Goal: Transaction & Acquisition: Purchase product/service

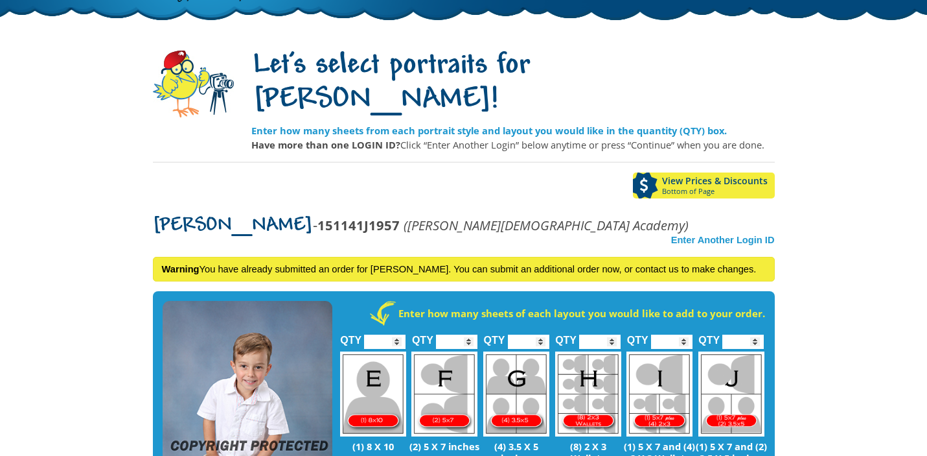
scroll to position [78, 0]
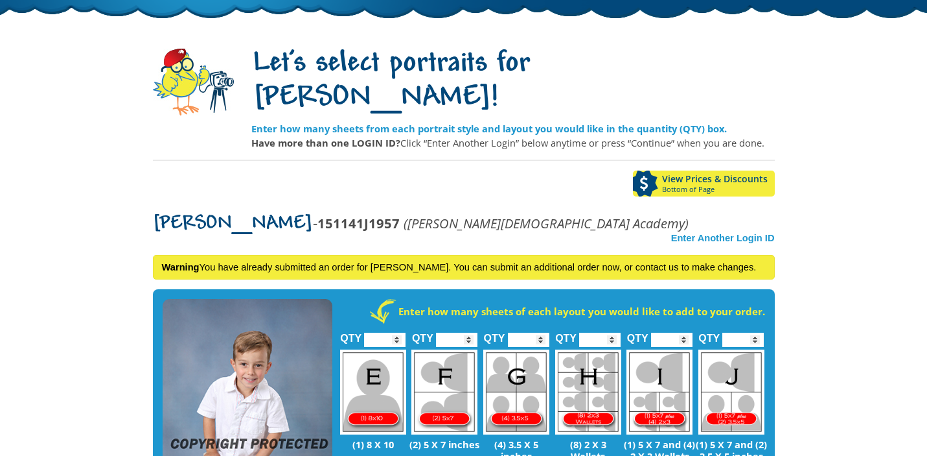
type input "*"
click at [400, 332] on input "*" at bounding box center [384, 339] width 41 height 14
click at [474, 332] on input "*" at bounding box center [456, 339] width 41 height 14
type input "*"
click at [472, 332] on input "*" at bounding box center [456, 339] width 41 height 14
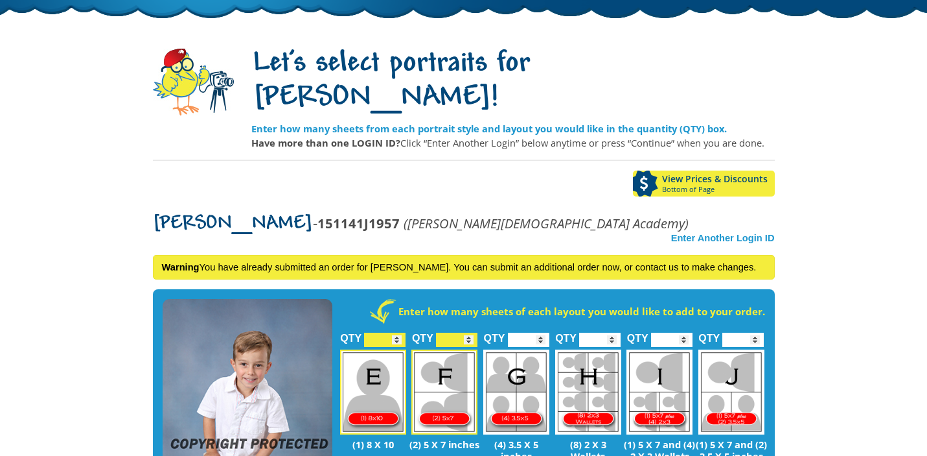
click at [687, 332] on input "*" at bounding box center [671, 339] width 41 height 14
type input "*"
click at [685, 332] on input "*" at bounding box center [671, 339] width 41 height 14
type input "*"
click at [756, 332] on input "*" at bounding box center [742, 339] width 41 height 14
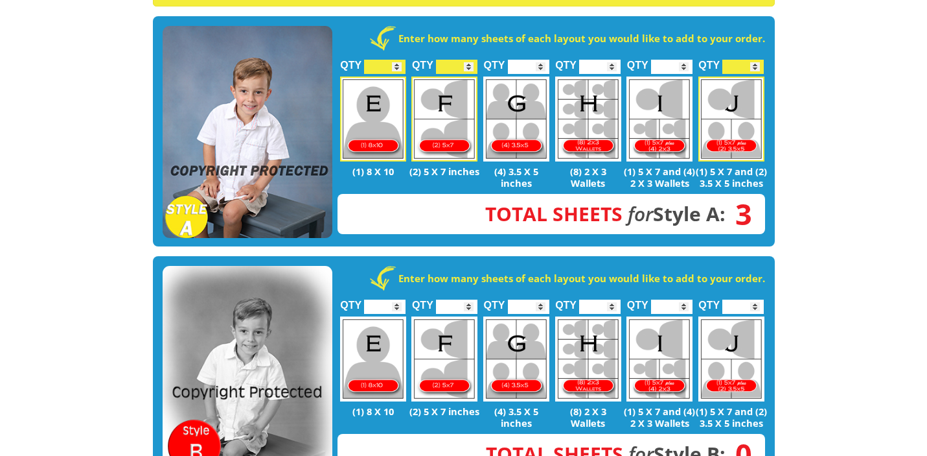
scroll to position [352, 0]
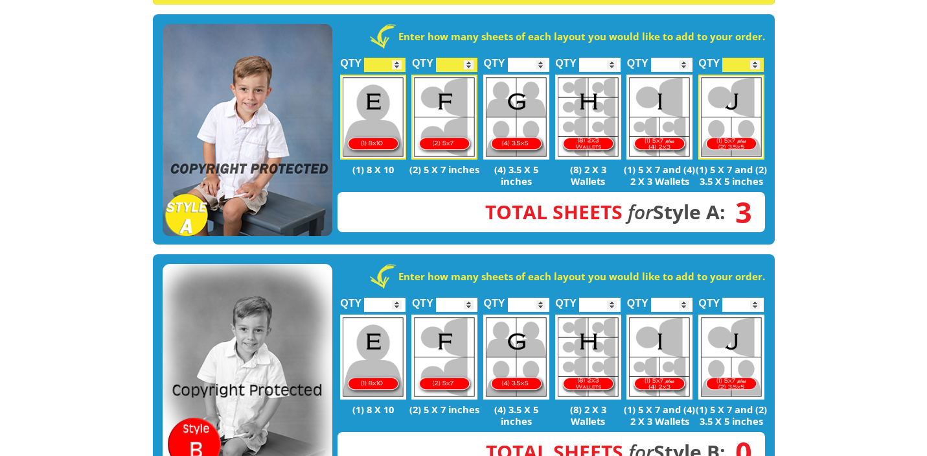
type input "*"
click at [399, 297] on input "*" at bounding box center [384, 304] width 41 height 14
type input "*"
click at [472, 297] on input "*" at bounding box center [456, 304] width 41 height 14
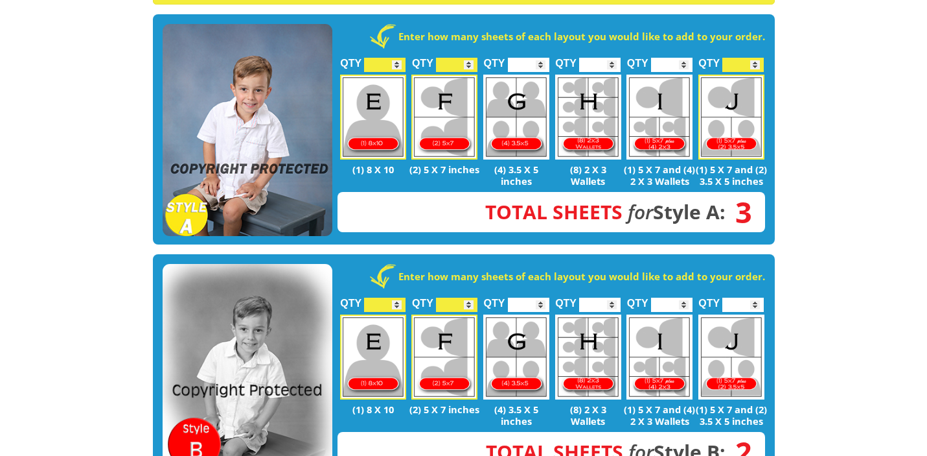
type input "*"
click at [759, 297] on input "*" at bounding box center [742, 304] width 41 height 14
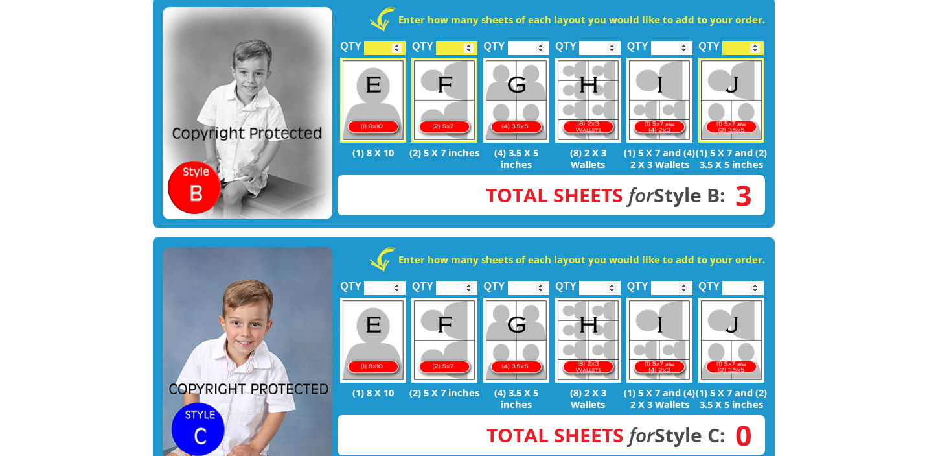
scroll to position [623, 0]
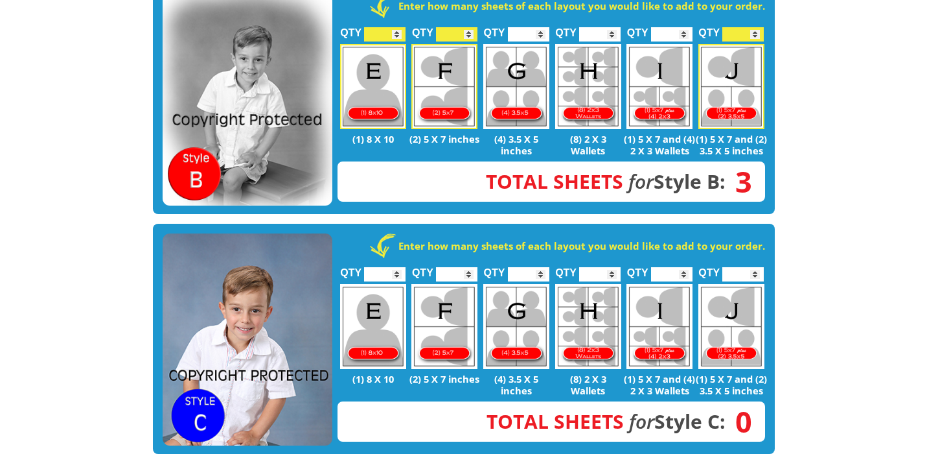
type input "*"
click at [399, 267] on input "*" at bounding box center [384, 274] width 41 height 14
type input "*"
click at [471, 267] on input "*" at bounding box center [456, 274] width 41 height 14
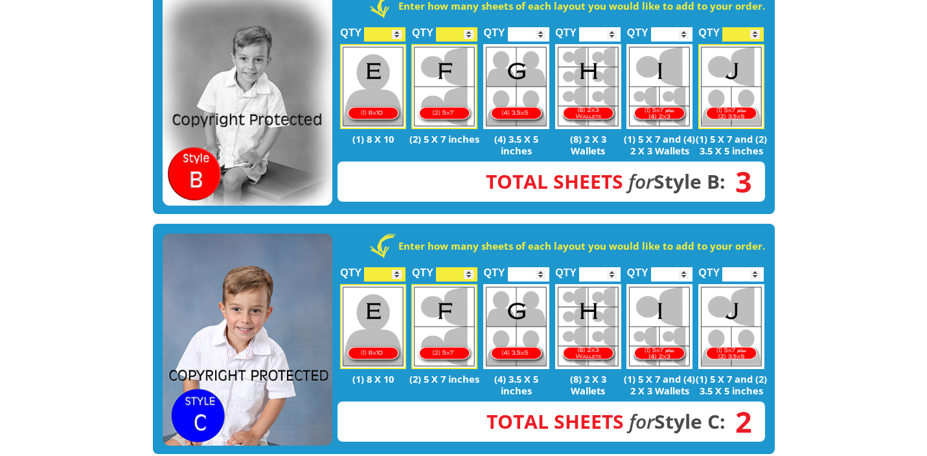
type input "*"
click at [759, 267] on input "*" at bounding box center [742, 274] width 41 height 14
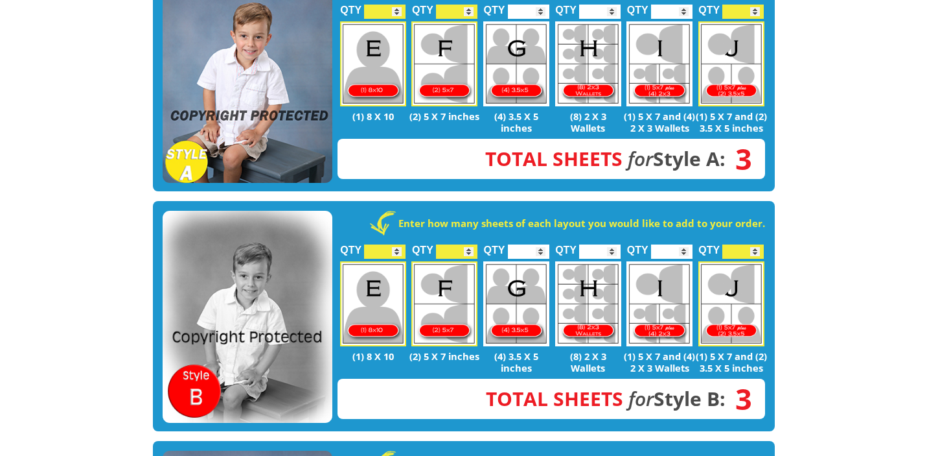
scroll to position [275, 0]
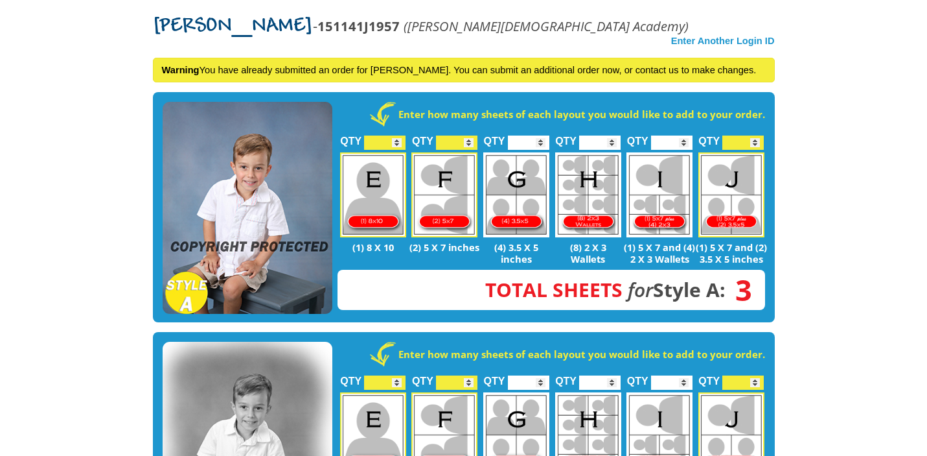
click at [757, 135] on input "*" at bounding box center [742, 142] width 41 height 14
type input "*"
click at [757, 135] on input "*" at bounding box center [742, 142] width 41 height 14
click at [470, 135] on input "*" at bounding box center [456, 142] width 41 height 14
type input "*"
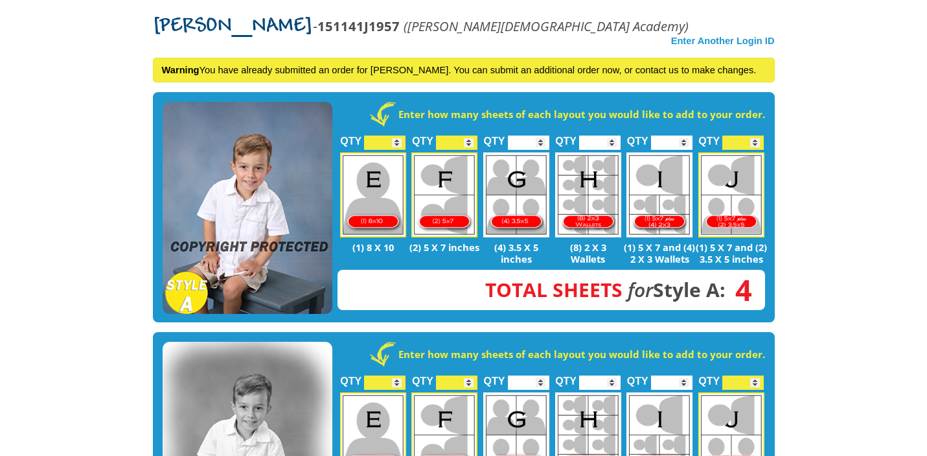
click at [471, 135] on input "*" at bounding box center [456, 142] width 41 height 14
type input "*"
click at [757, 135] on input "*" at bounding box center [742, 142] width 41 height 14
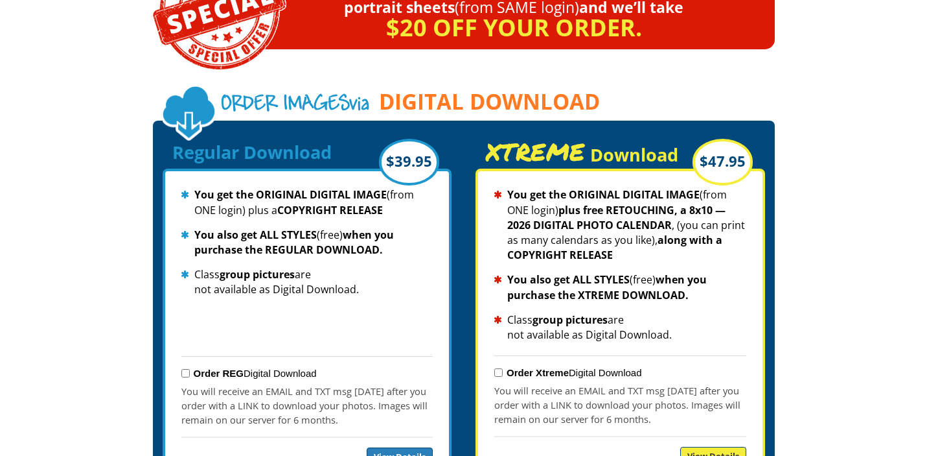
scroll to position [1381, 0]
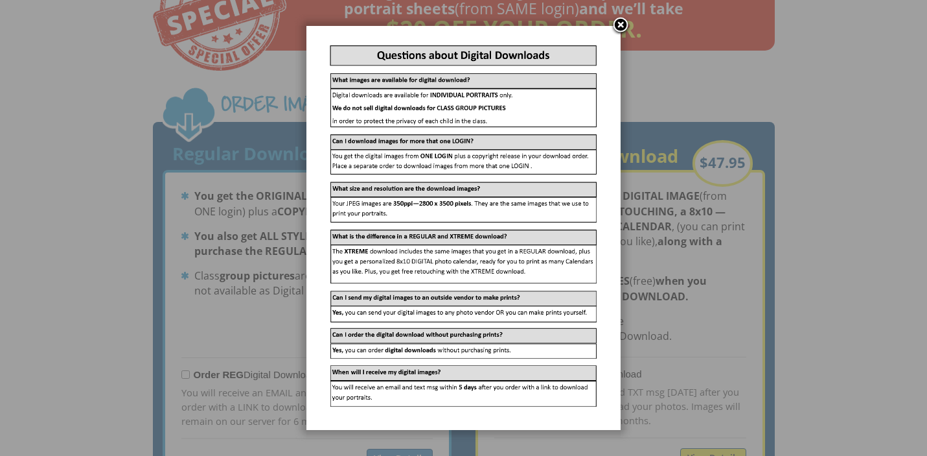
click at [618, 26] on link at bounding box center [620, 25] width 19 height 19
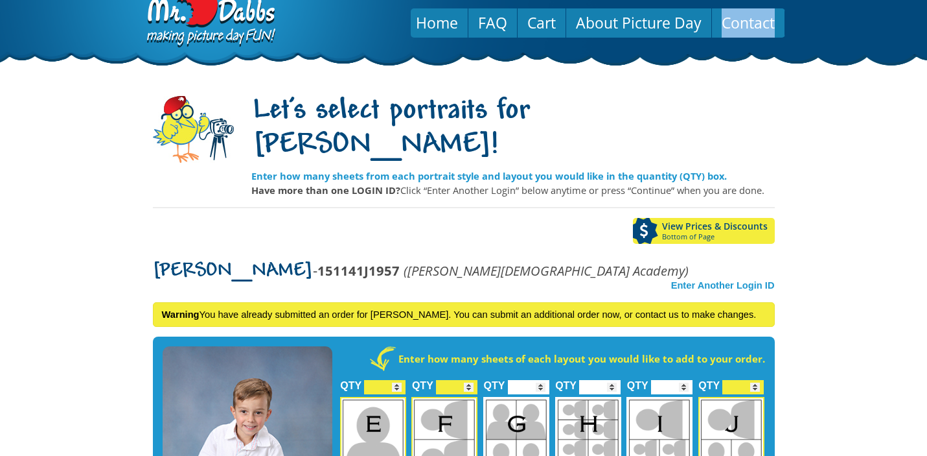
scroll to position [42, 0]
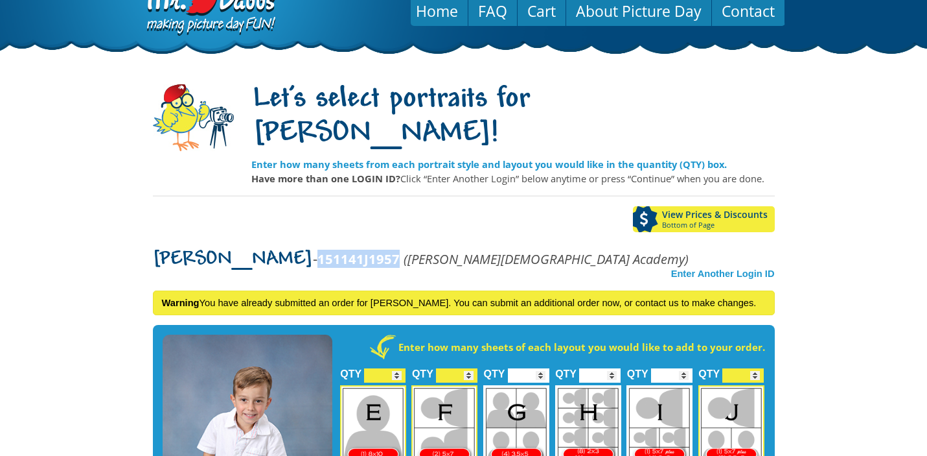
drag, startPoint x: 286, startPoint y: 228, endPoint x: 208, endPoint y: 230, distance: 77.8
click at [208, 251] on p "Drees - 151141J1957 (Casner Christian Academy)" at bounding box center [421, 258] width 536 height 15
copy strong "151141J1957"
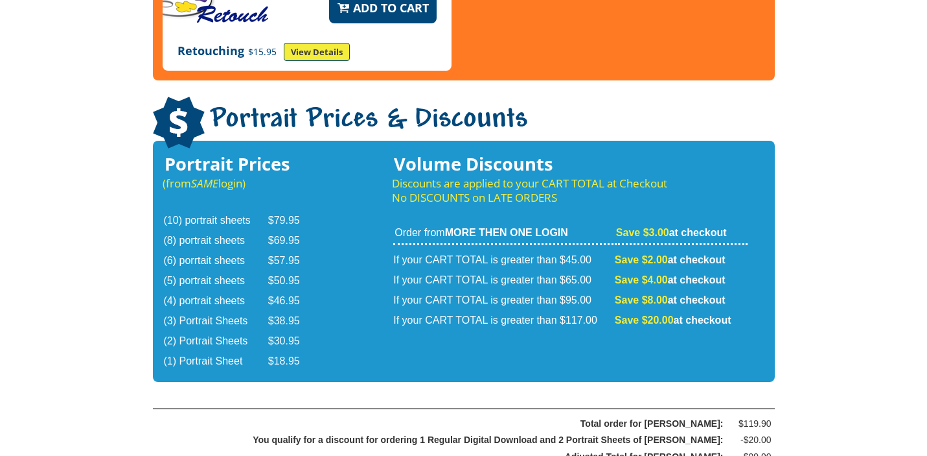
scroll to position [2148, 0]
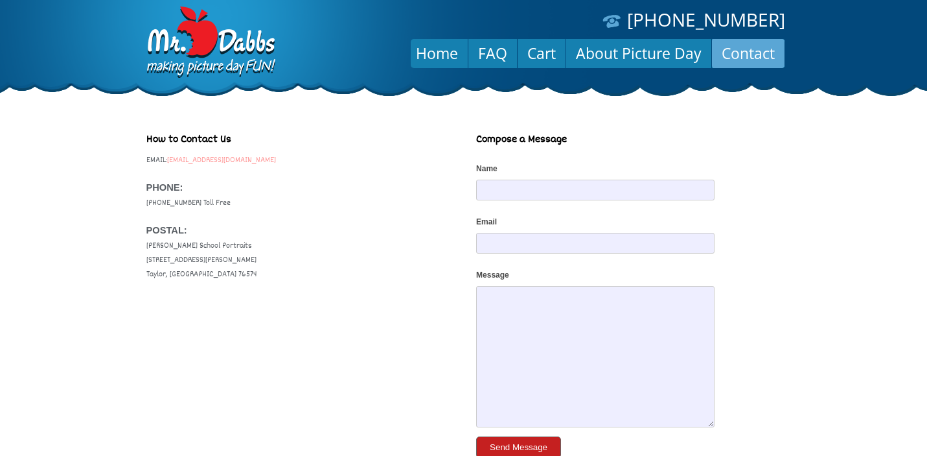
click at [276, 163] on link "service@dabbscompany.com" at bounding box center [221, 160] width 109 height 12
